Goal: Task Accomplishment & Management: Manage account settings

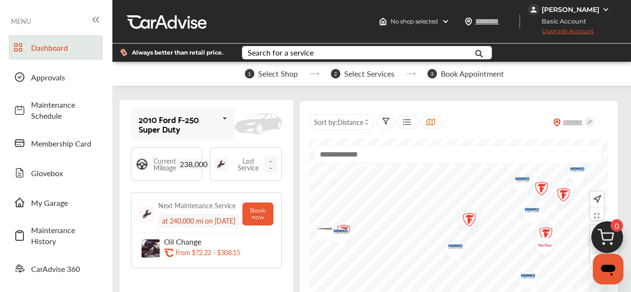
click at [605, 10] on img at bounding box center [606, 10] width 8 height 8
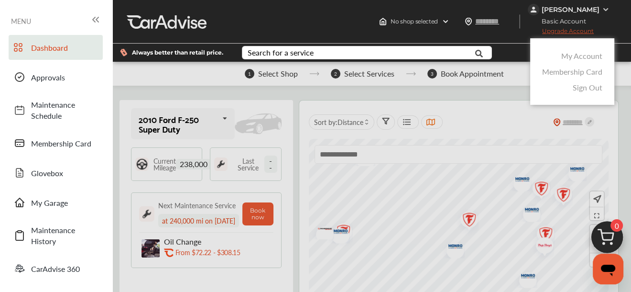
click at [574, 59] on link "My Account" at bounding box center [581, 55] width 41 height 11
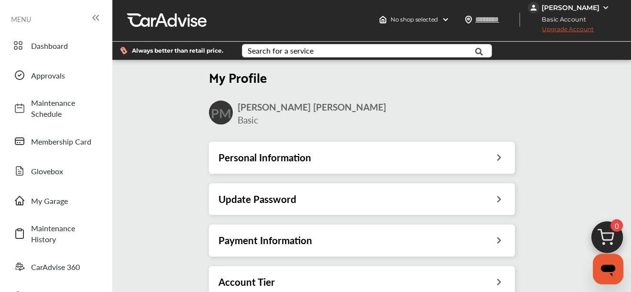
scroll to position [55, 0]
click at [467, 151] on div "Personal Information" at bounding box center [362, 157] width 287 height 12
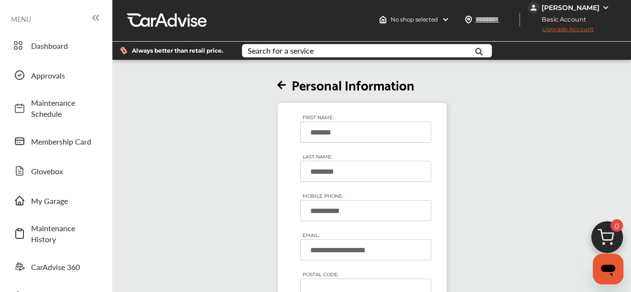
scroll to position [132, 0]
click at [350, 278] on input "POSTAL CODE:" at bounding box center [365, 288] width 131 height 21
type input "*****"
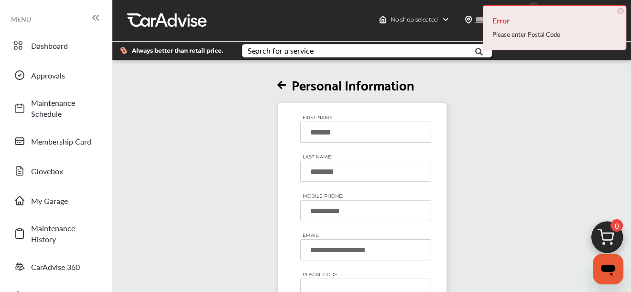
click at [324, 278] on input "POSTAL CODE:" at bounding box center [365, 288] width 131 height 21
type input "*****"
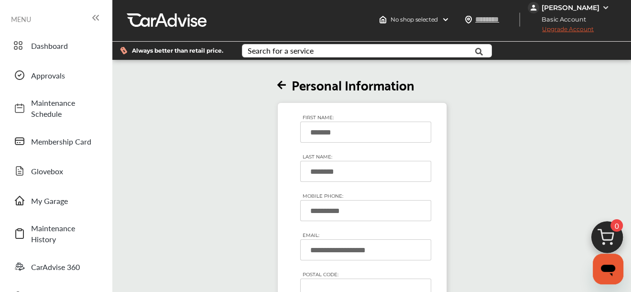
click at [321, 278] on input "POSTAL CODE:" at bounding box center [365, 288] width 131 height 21
type input "*****"
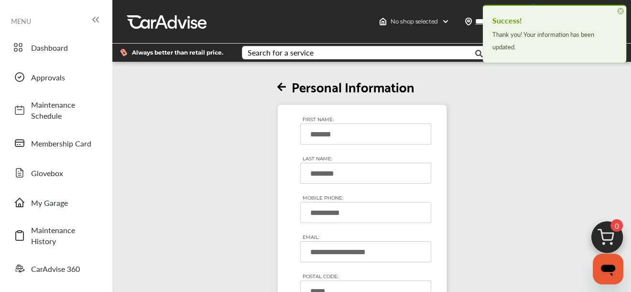
scroll to position [0, 0]
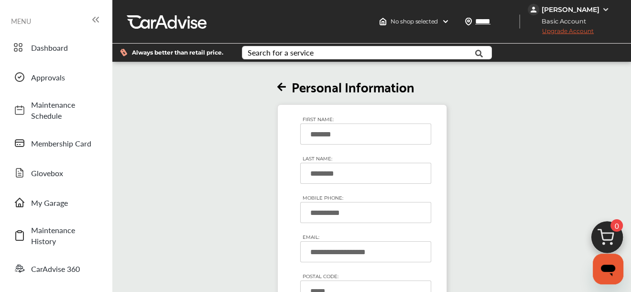
click at [283, 84] on icon at bounding box center [281, 87] width 9 height 10
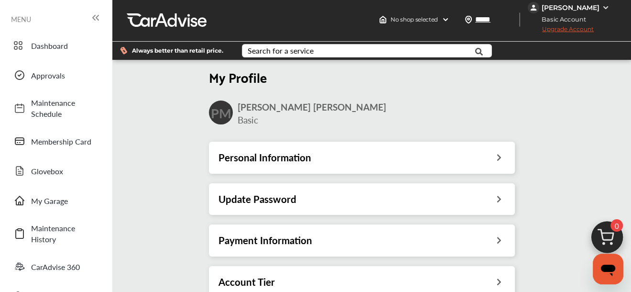
scroll to position [102, 0]
click at [494, 275] on icon at bounding box center [498, 280] width 9 height 10
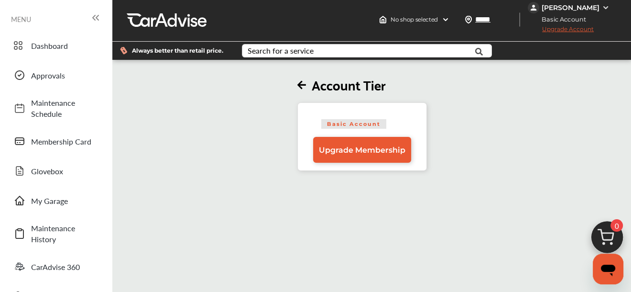
scroll to position [33, 0]
click at [368, 130] on div "Basic Account Upgrade Membership" at bounding box center [362, 136] width 130 height 68
click at [375, 145] on span "Upgrade Membership" at bounding box center [362, 149] width 87 height 9
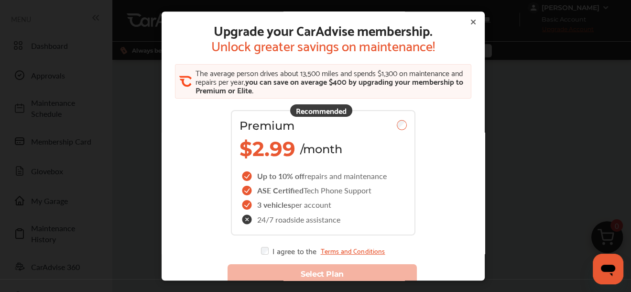
scroll to position [0, 0]
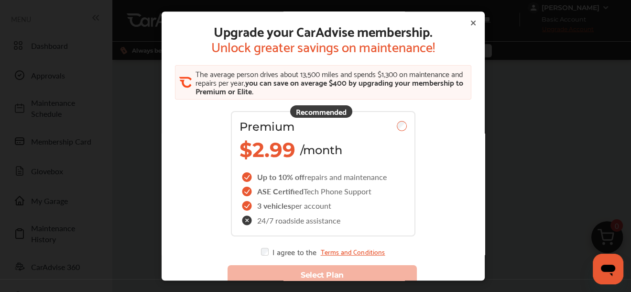
click at [472, 20] on icon at bounding box center [474, 23] width 8 height 8
